Goal: Answer question/provide support: Share knowledge or assist other users

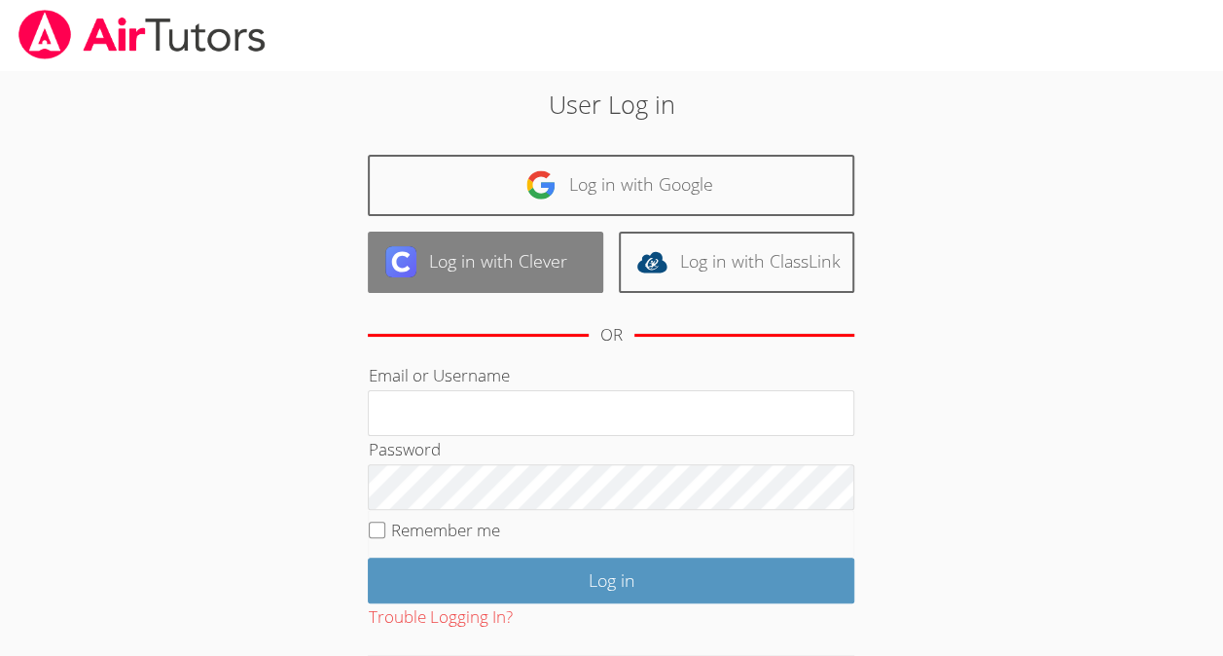
click at [509, 232] on link "Log in with Clever" at bounding box center [485, 262] width 235 height 61
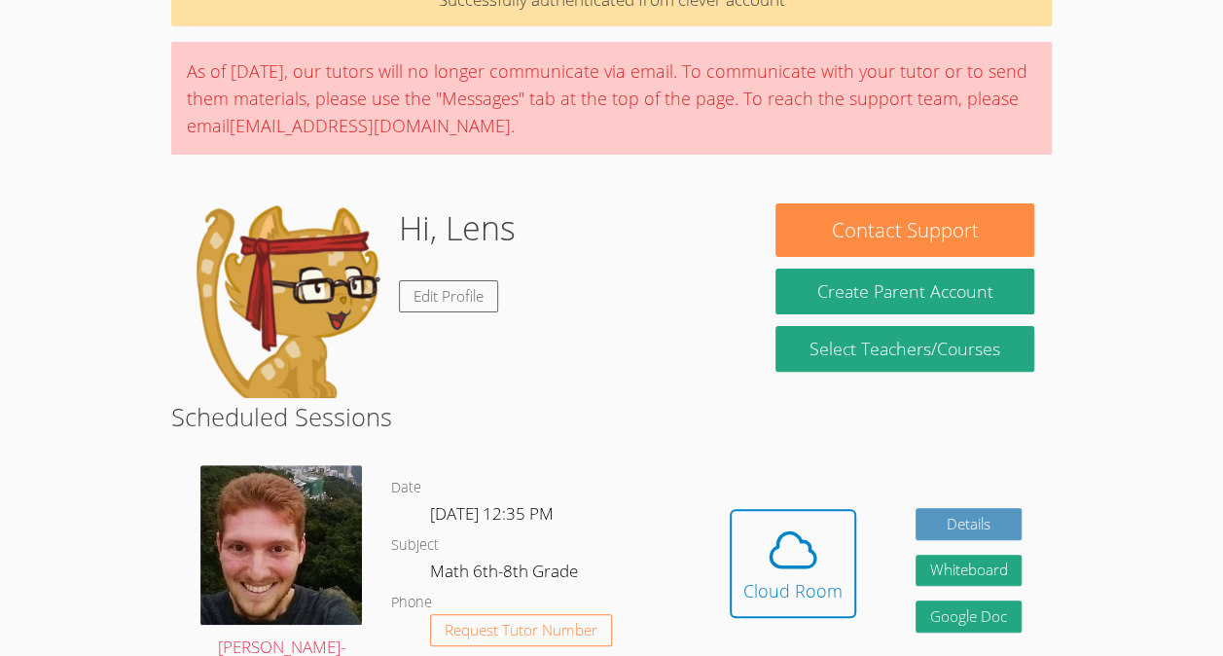
scroll to position [121, 0]
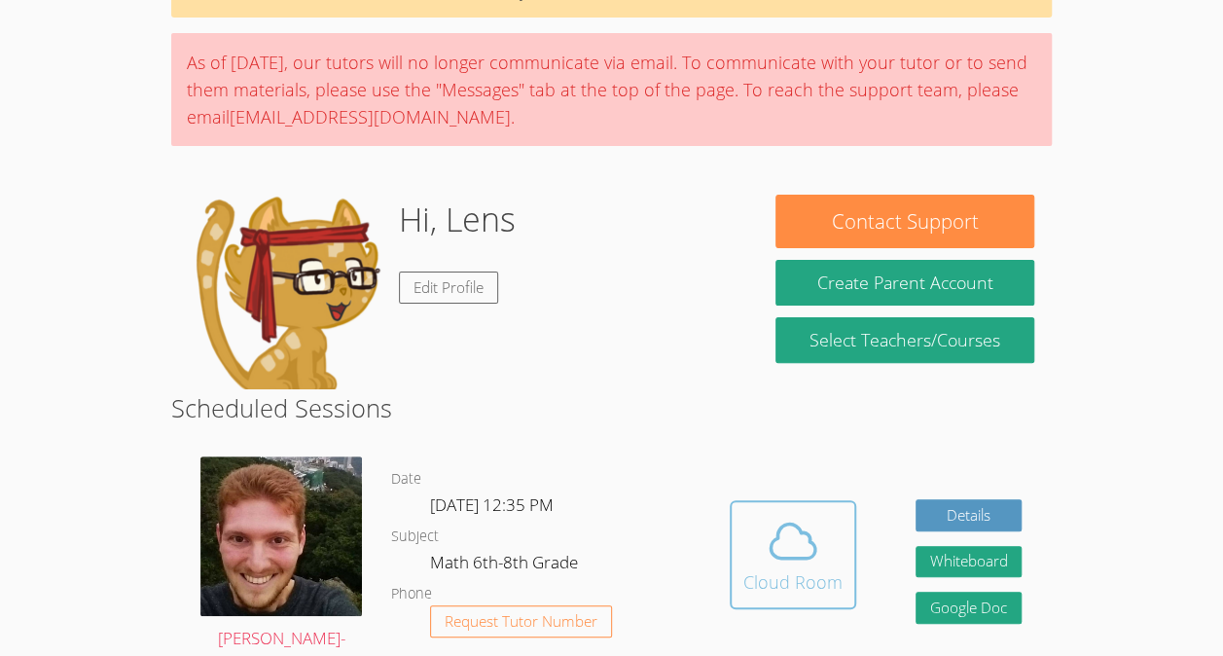
click at [770, 579] on div "Cloud Room" at bounding box center [792, 581] width 99 height 27
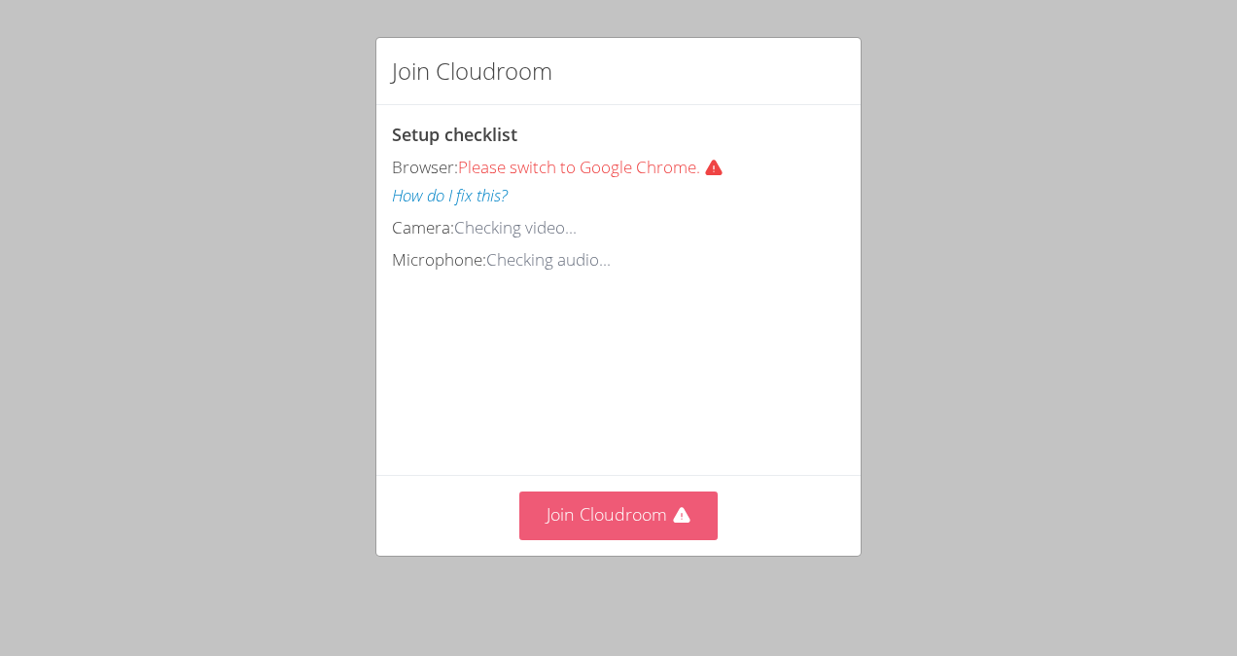
click at [669, 539] on button "Join Cloudroom" at bounding box center [618, 515] width 199 height 48
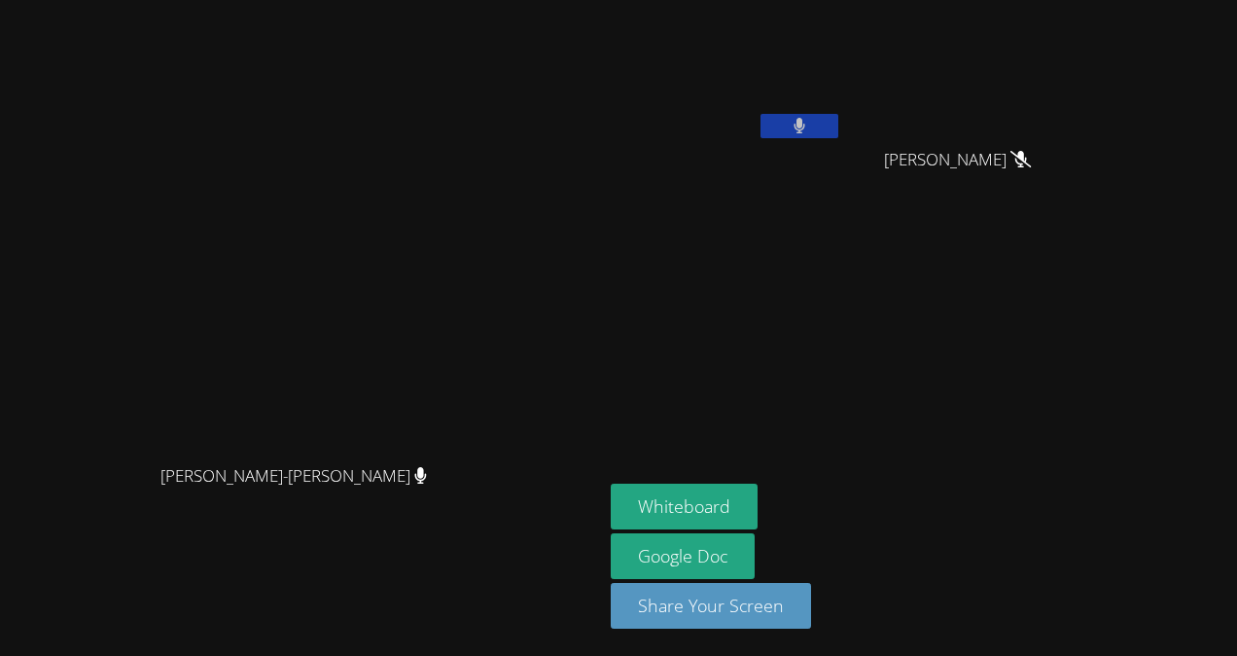
click at [1082, 34] on video at bounding box center [966, 73] width 232 height 130
click at [758, 511] on button "Whiteboard" at bounding box center [684, 506] width 147 height 46
click at [805, 126] on icon at bounding box center [800, 126] width 12 height 17
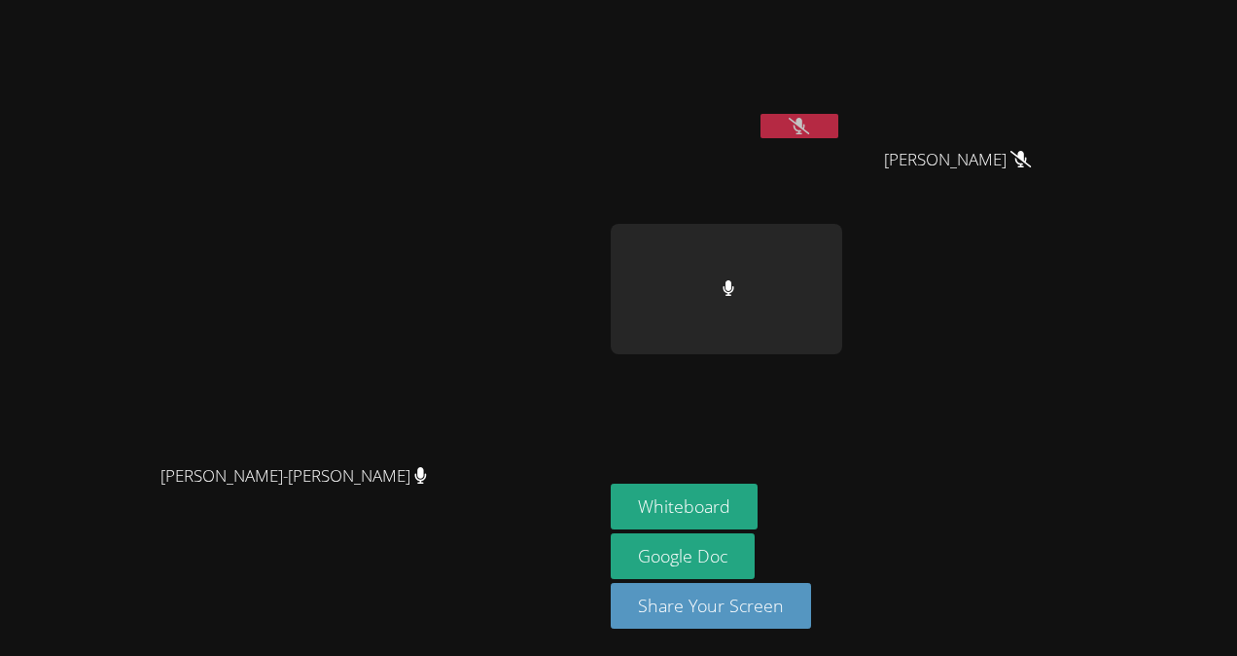
click at [809, 125] on icon at bounding box center [799, 126] width 20 height 17
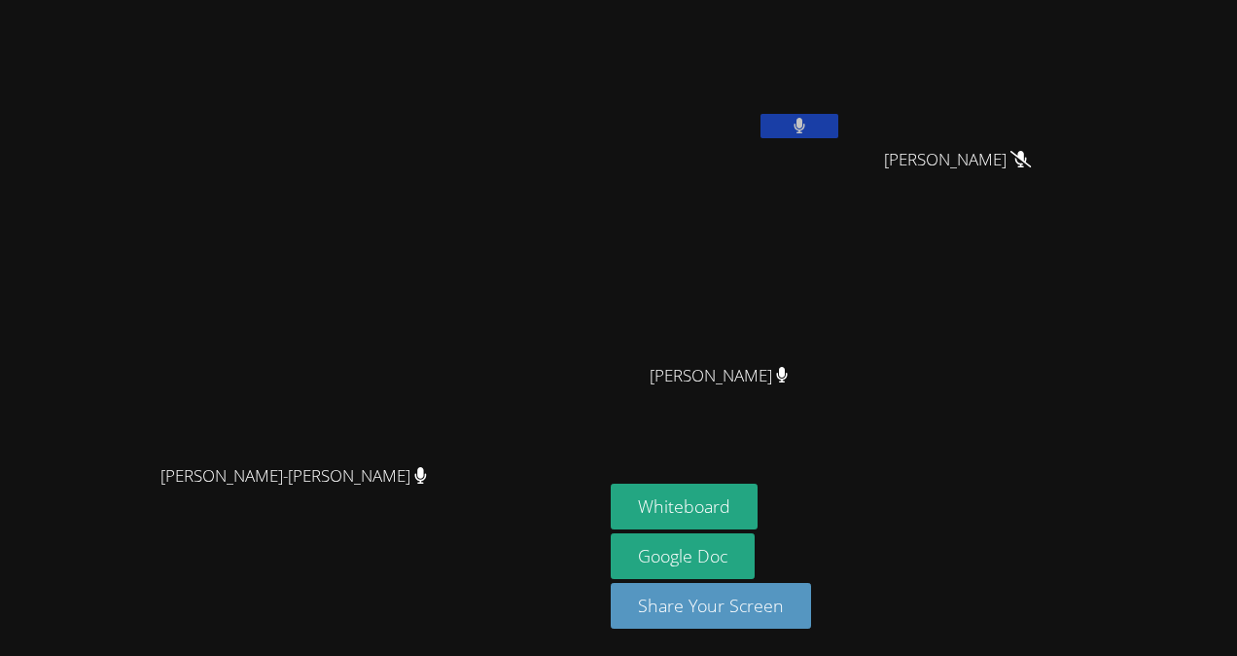
click at [838, 126] on button at bounding box center [800, 126] width 78 height 24
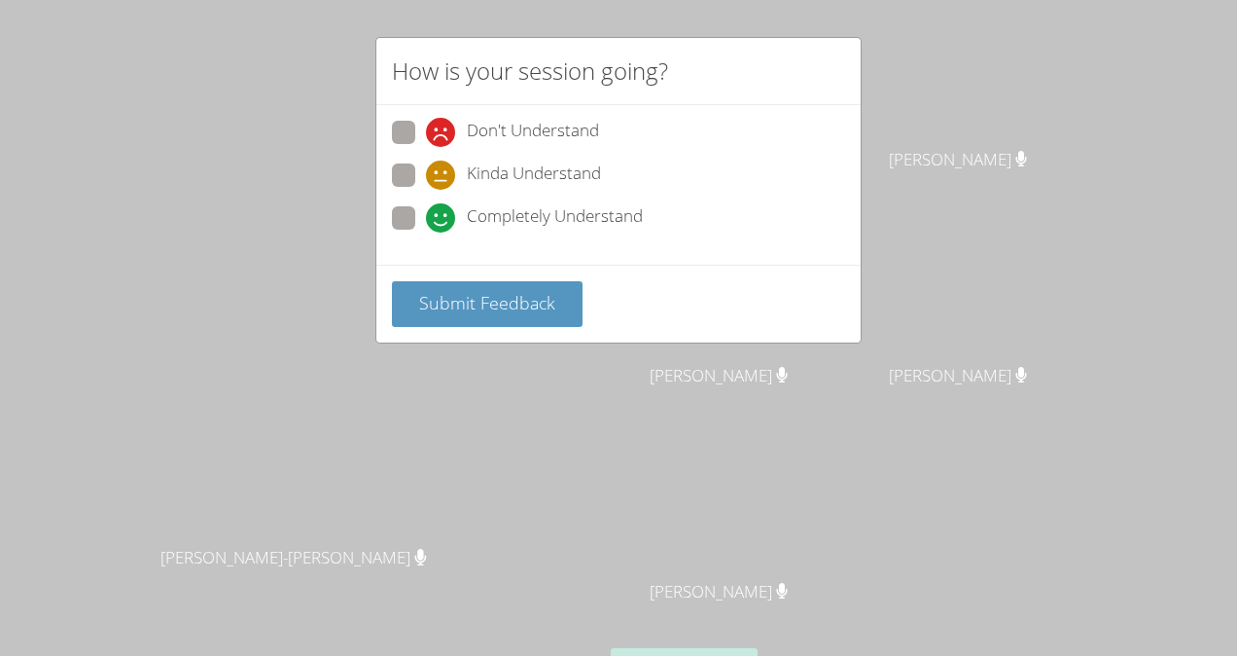
click at [426, 232] on span at bounding box center [426, 232] width 0 height 0
click at [426, 215] on input "Completely Understand" at bounding box center [434, 214] width 17 height 17
radio input "true"
click at [443, 307] on span "Submit Feedback" at bounding box center [487, 302] width 136 height 23
